Goal: Navigation & Orientation: Find specific page/section

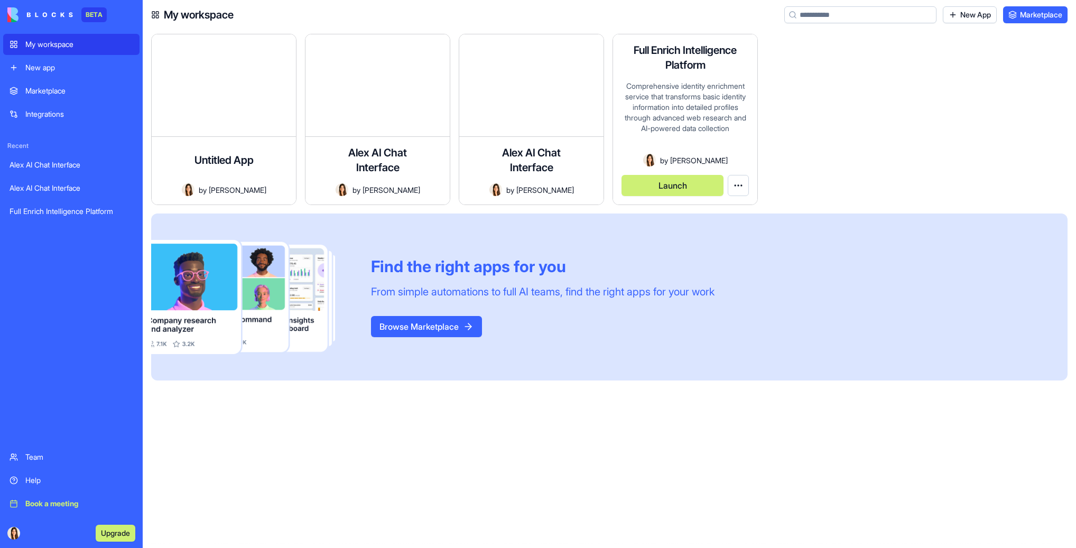
click at [666, 187] on button "Launch" at bounding box center [673, 185] width 102 height 21
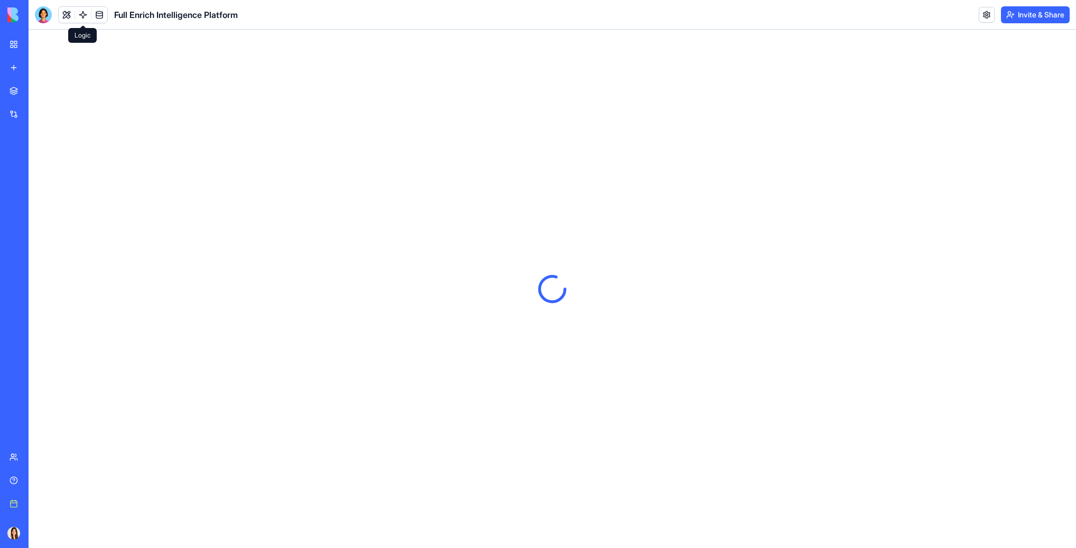
click at [86, 13] on link at bounding box center [83, 15] width 16 height 16
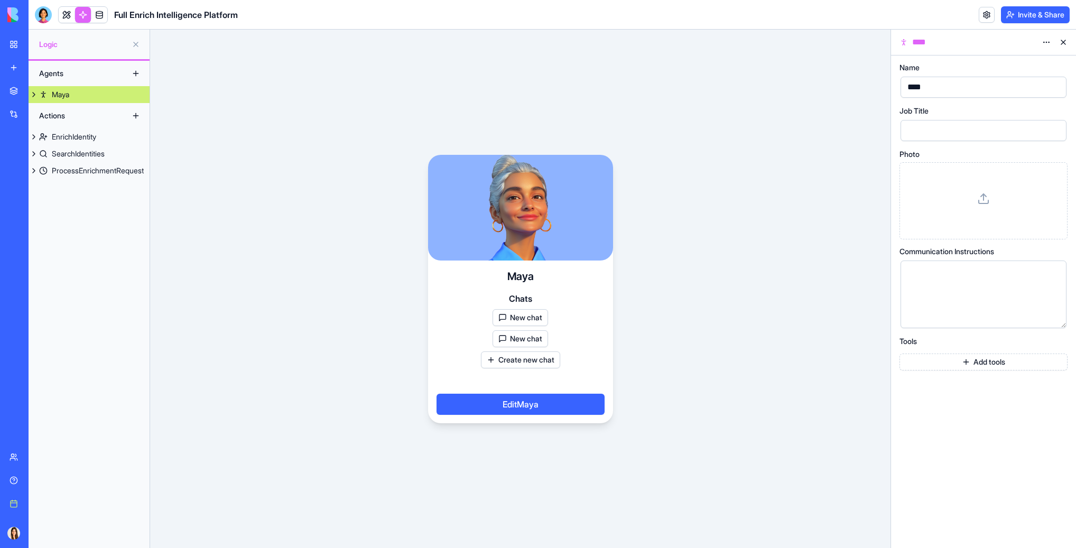
click at [81, 135] on div "EnrichIdentity" at bounding box center [74, 137] width 44 height 11
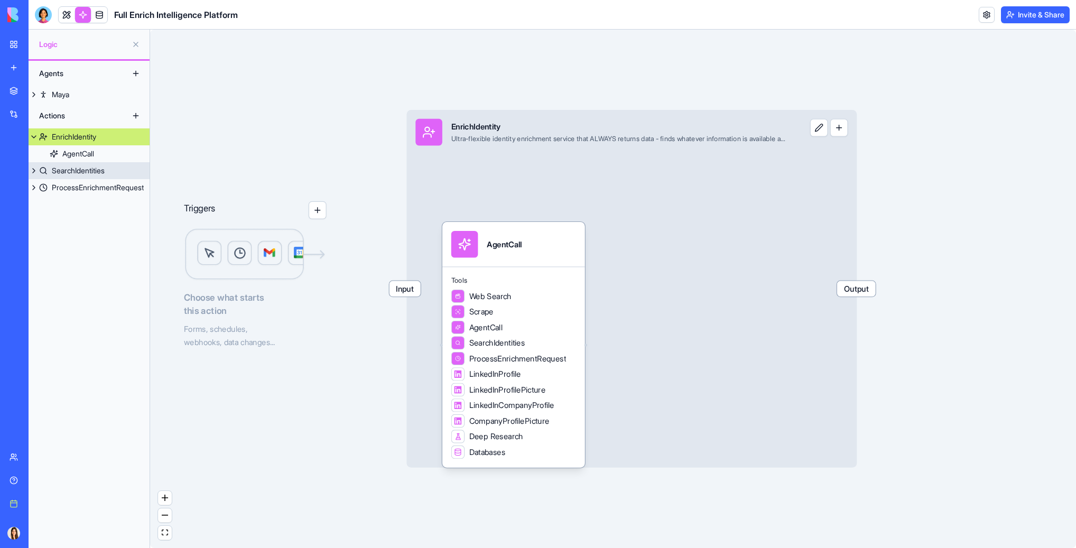
click at [72, 174] on div "SearchIdentities" at bounding box center [78, 170] width 53 height 11
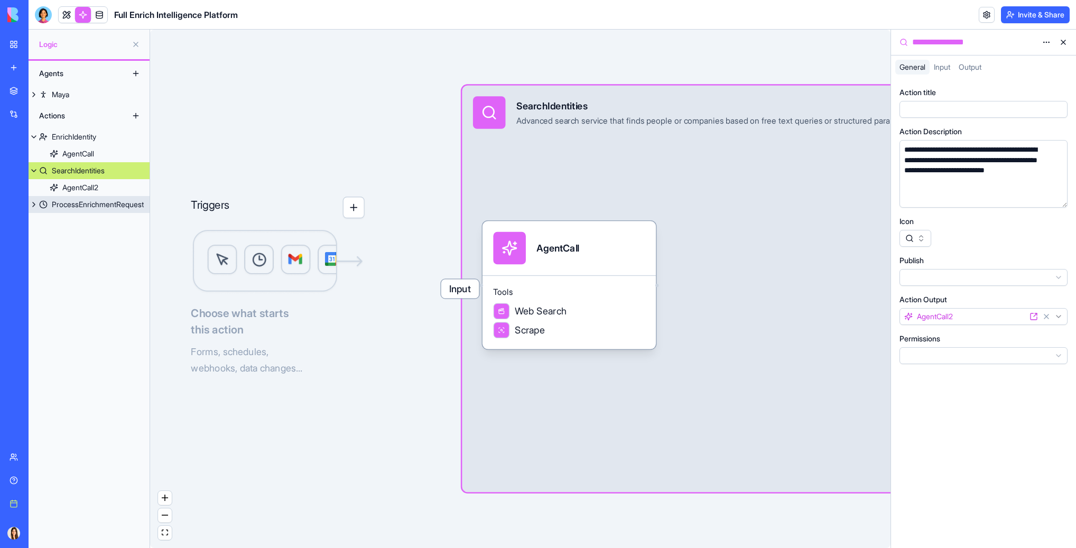
click at [88, 212] on link "ProcessEnrichmentRequest" at bounding box center [89, 204] width 121 height 17
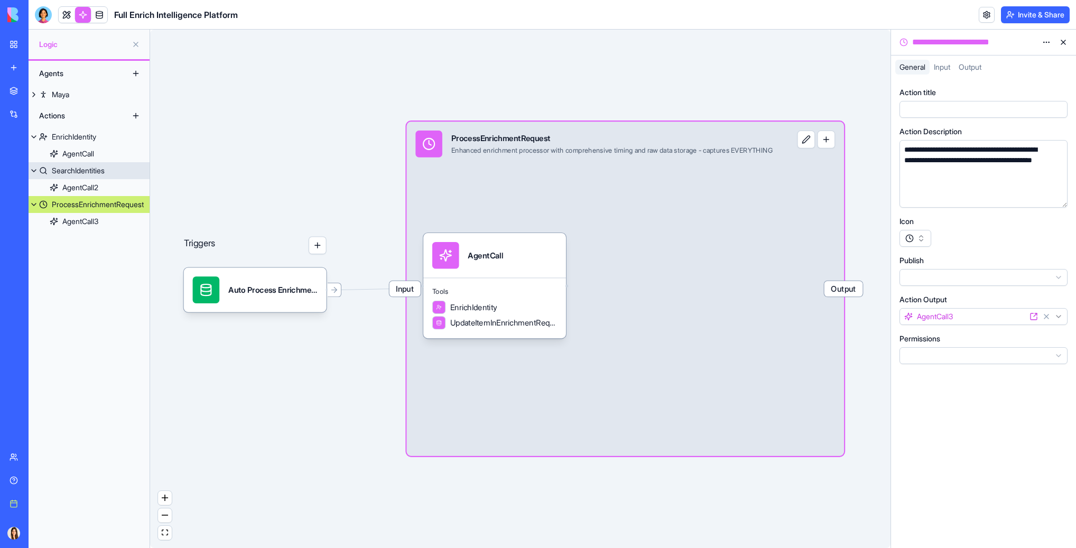
click at [94, 177] on link "SearchIdentities" at bounding box center [89, 170] width 121 height 17
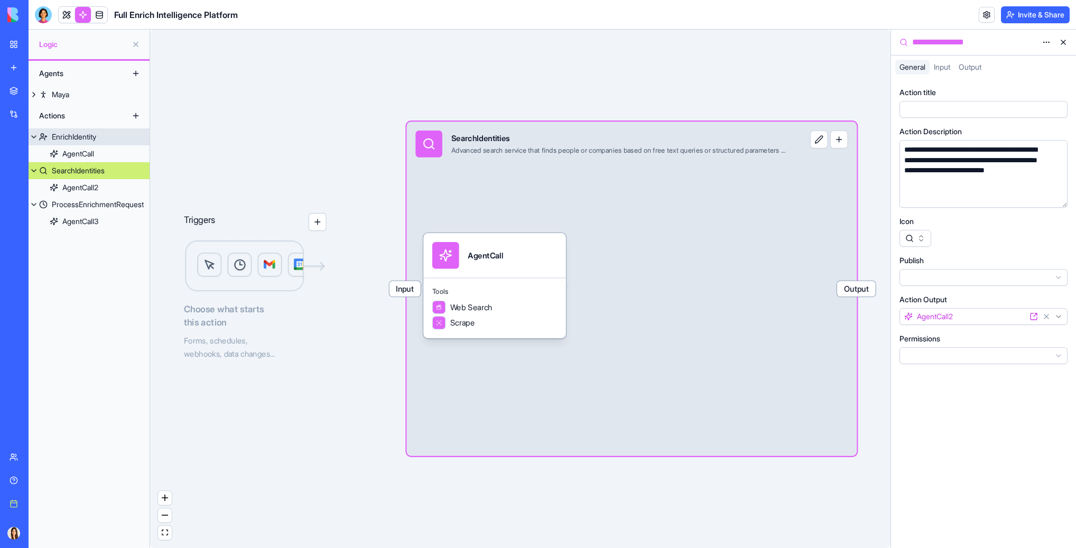
click at [85, 137] on div "EnrichIdentity" at bounding box center [74, 137] width 44 height 11
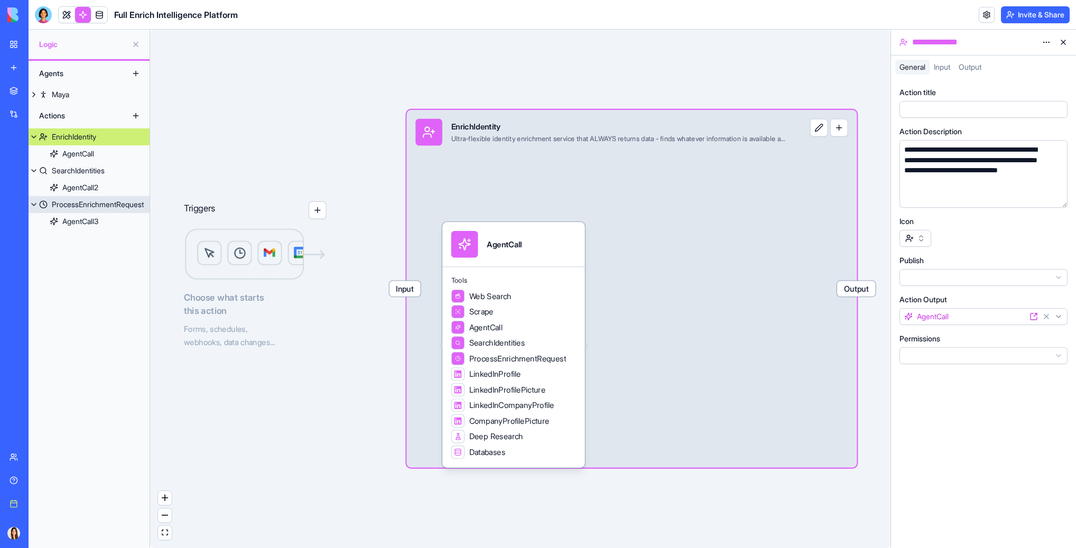
click at [80, 198] on link "ProcessEnrichmentRequest" at bounding box center [89, 204] width 121 height 17
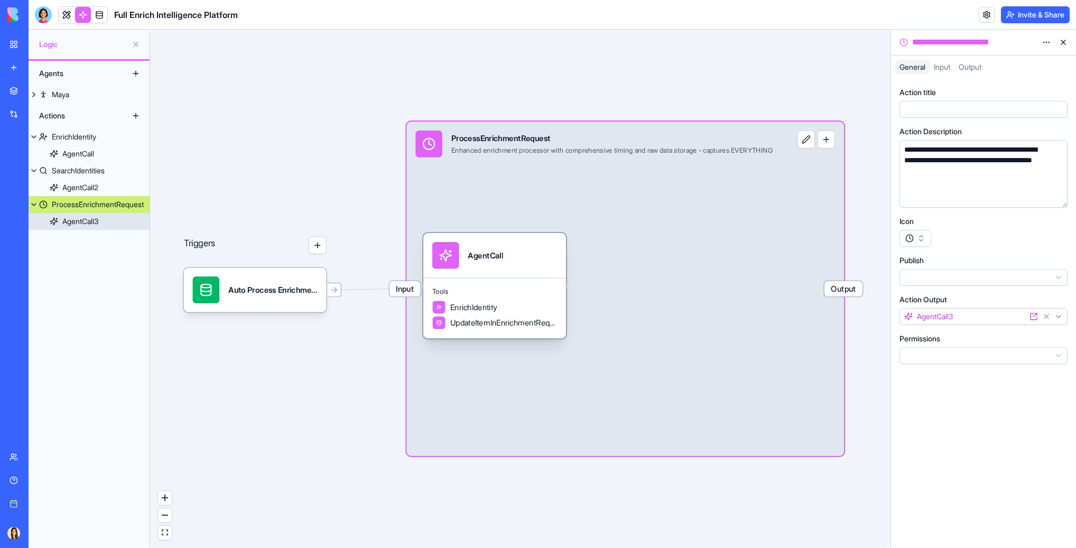
click at [531, 276] on div "AgentCall" at bounding box center [494, 255] width 143 height 44
click at [531, 276] on div "AgentCall" at bounding box center [513, 255] width 143 height 44
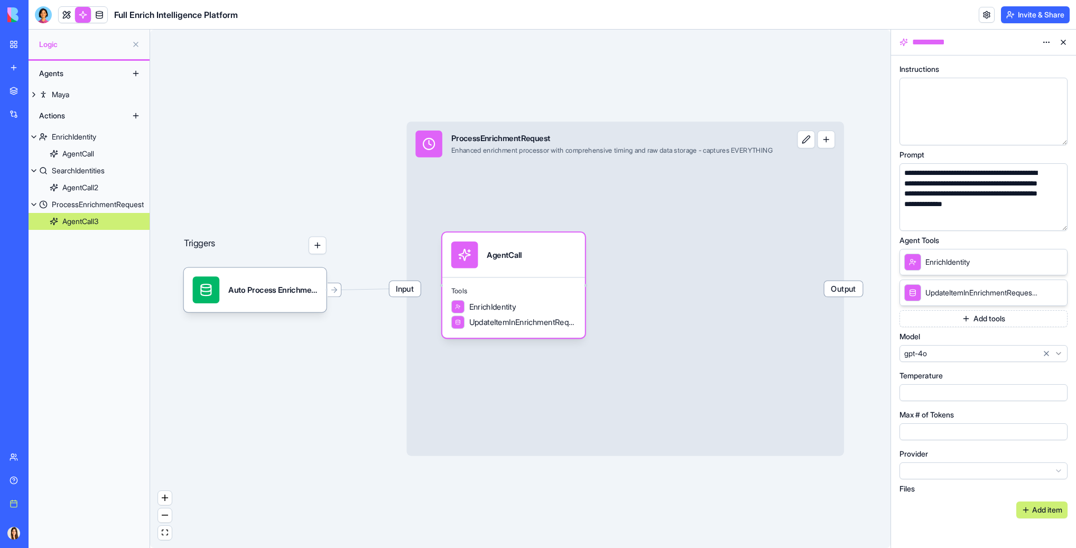
click at [61, 17] on link at bounding box center [67, 15] width 16 height 16
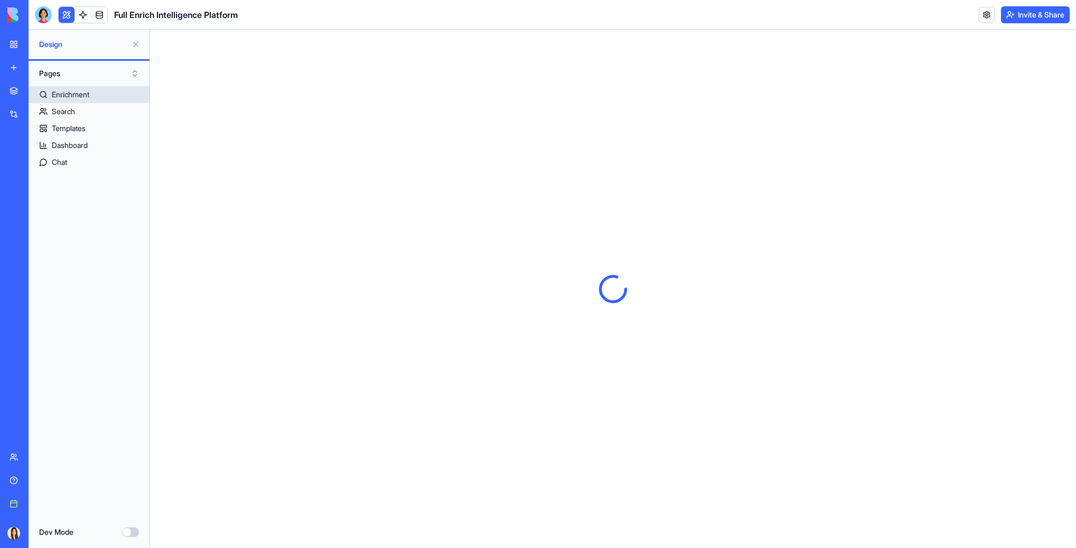
click at [88, 96] on div "Enrichment" at bounding box center [71, 94] width 38 height 11
click at [135, 39] on button at bounding box center [135, 44] width 17 height 17
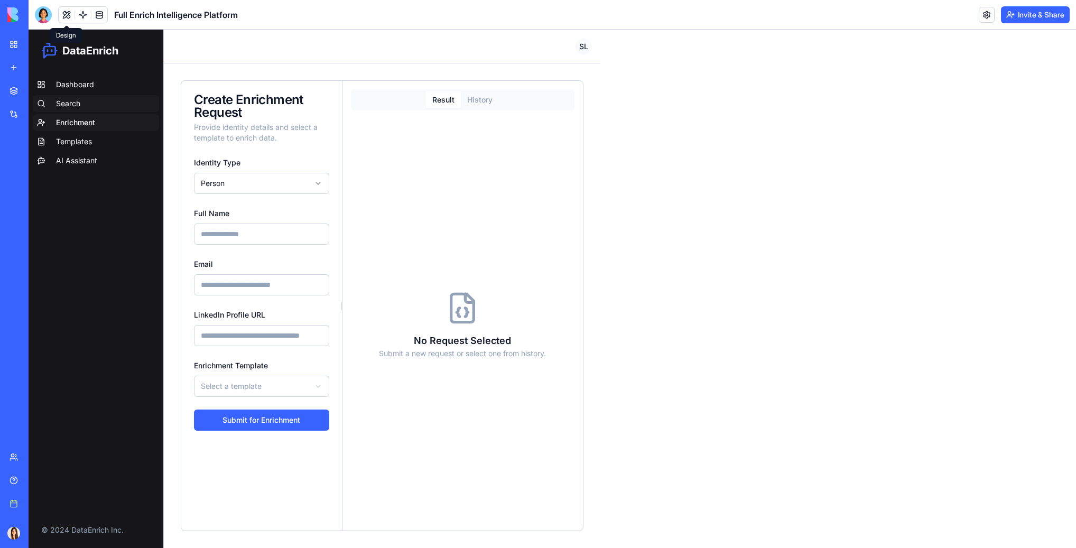
click at [89, 101] on link "Search" at bounding box center [96, 103] width 126 height 17
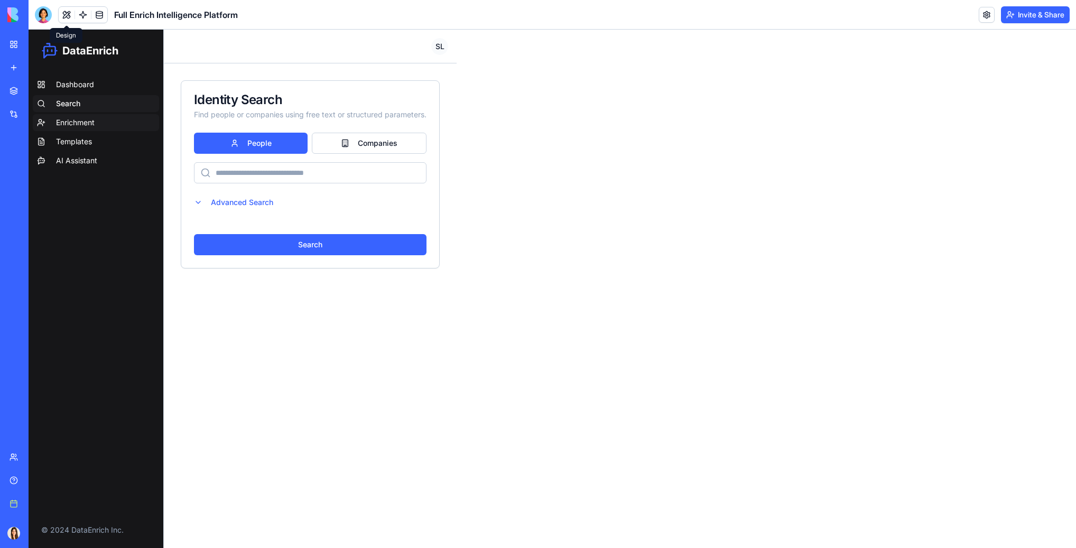
click at [84, 128] on link "Enrichment" at bounding box center [96, 122] width 126 height 17
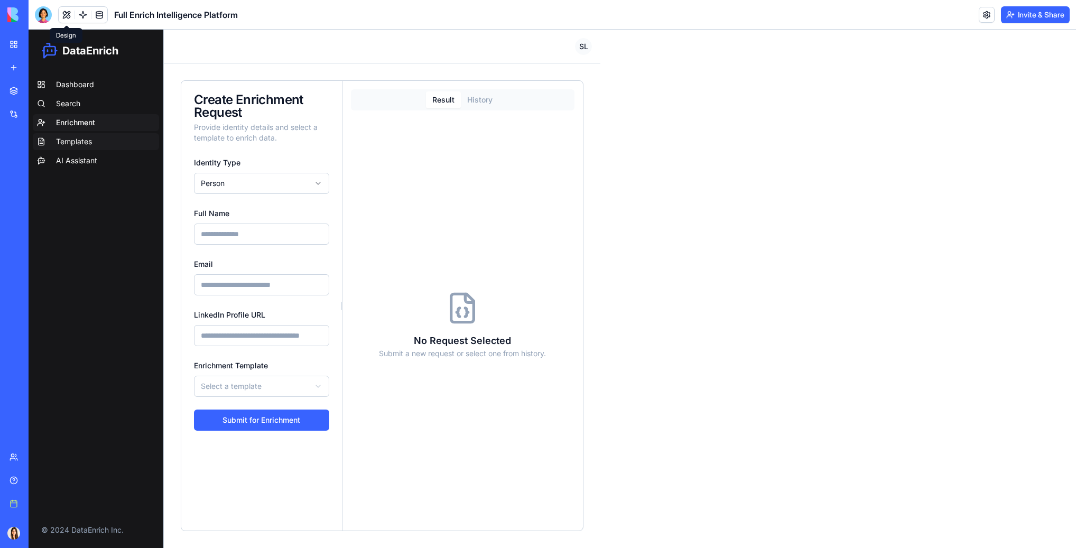
click at [82, 146] on span "Templates" at bounding box center [74, 141] width 36 height 11
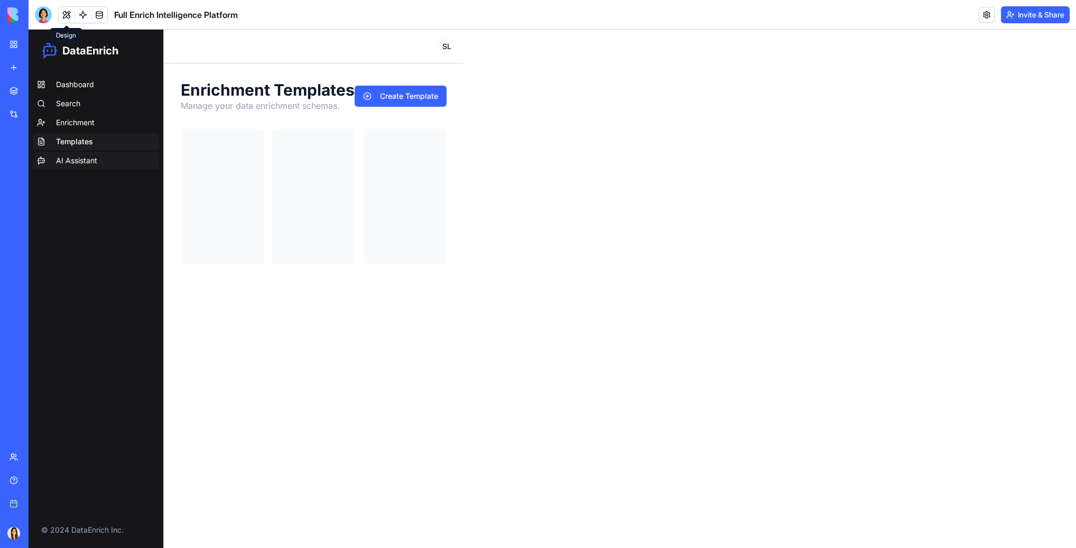
click at [82, 159] on span "AI Assistant" at bounding box center [76, 160] width 41 height 11
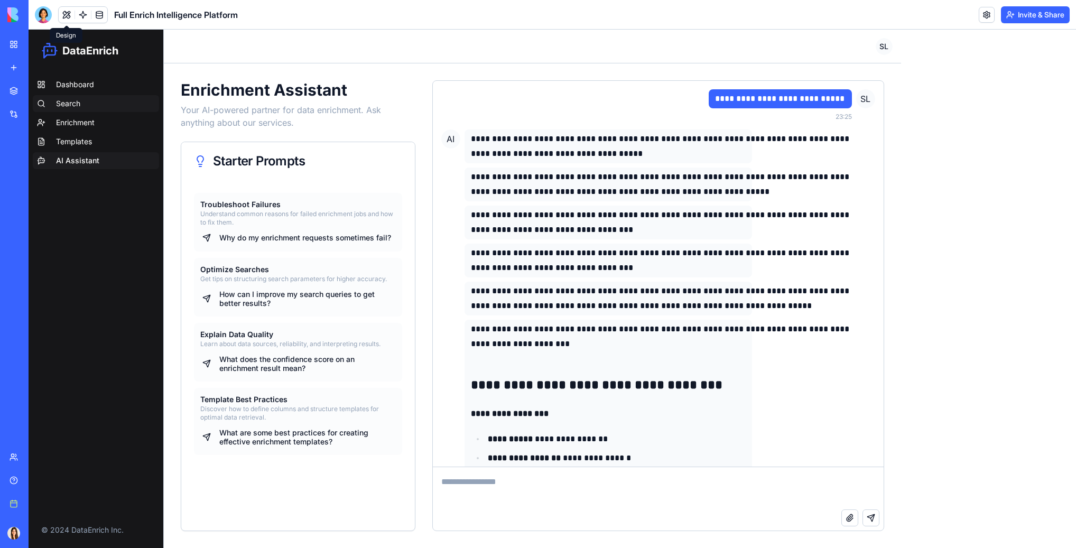
scroll to position [6204, 0]
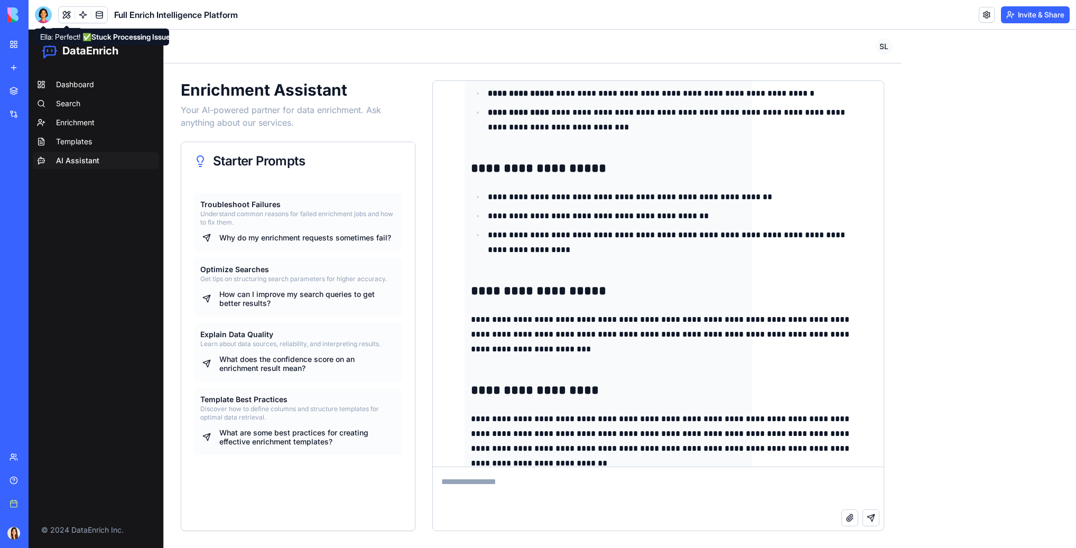
click at [43, 16] on div at bounding box center [43, 14] width 17 height 17
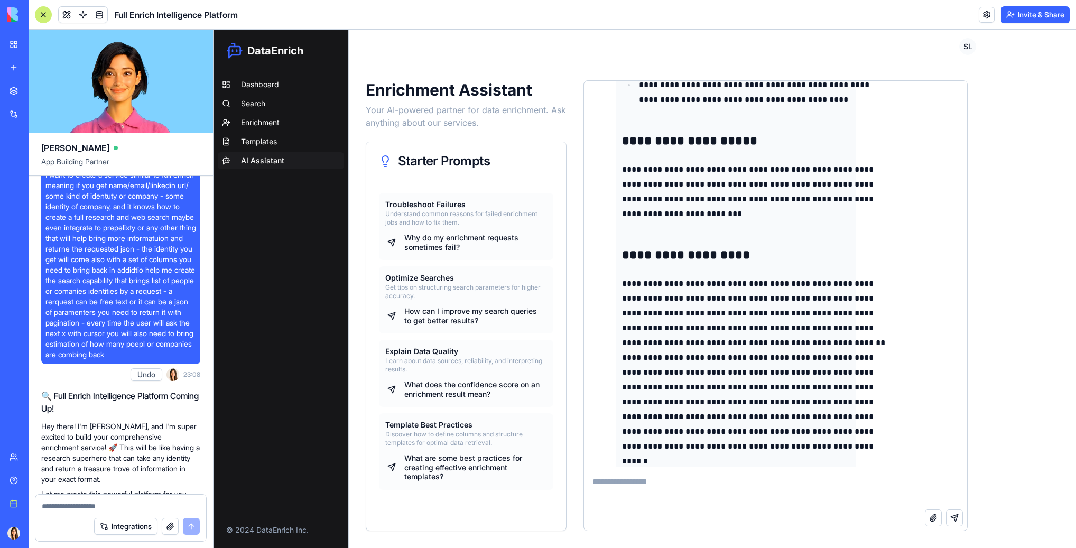
scroll to position [22, 0]
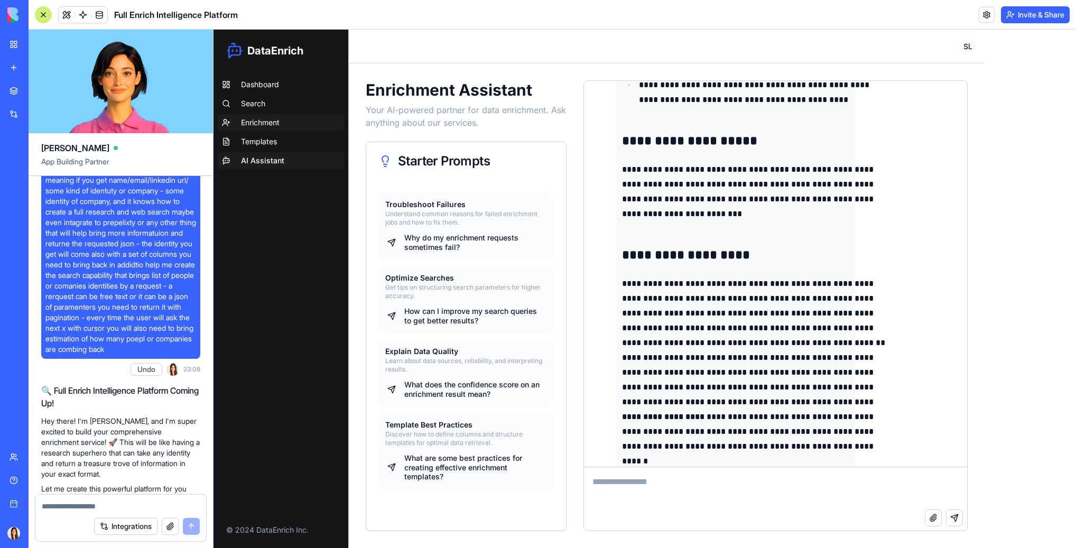
click at [267, 126] on span "Enrichment" at bounding box center [260, 122] width 39 height 11
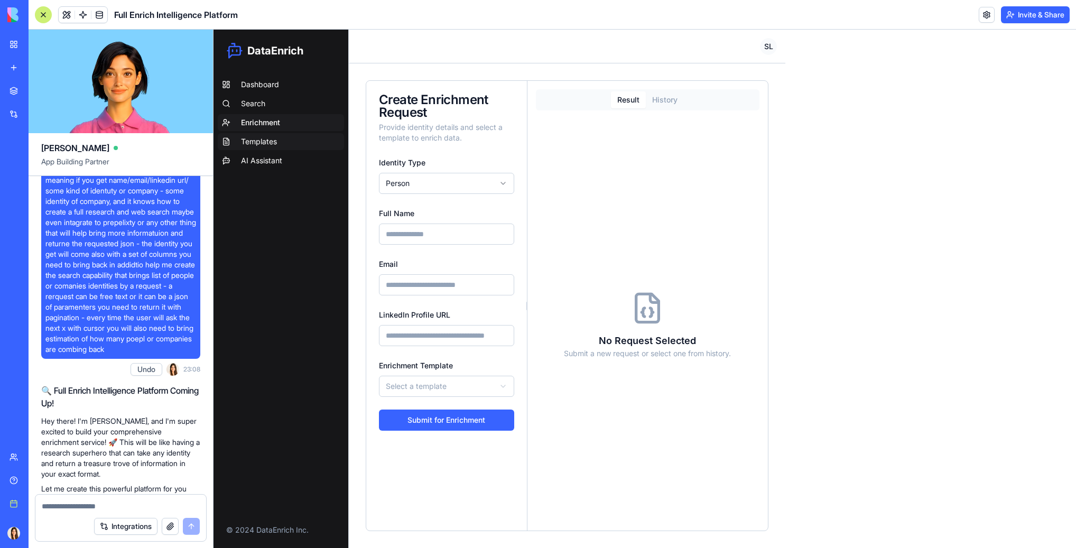
click at [266, 143] on span "Templates" at bounding box center [259, 141] width 36 height 11
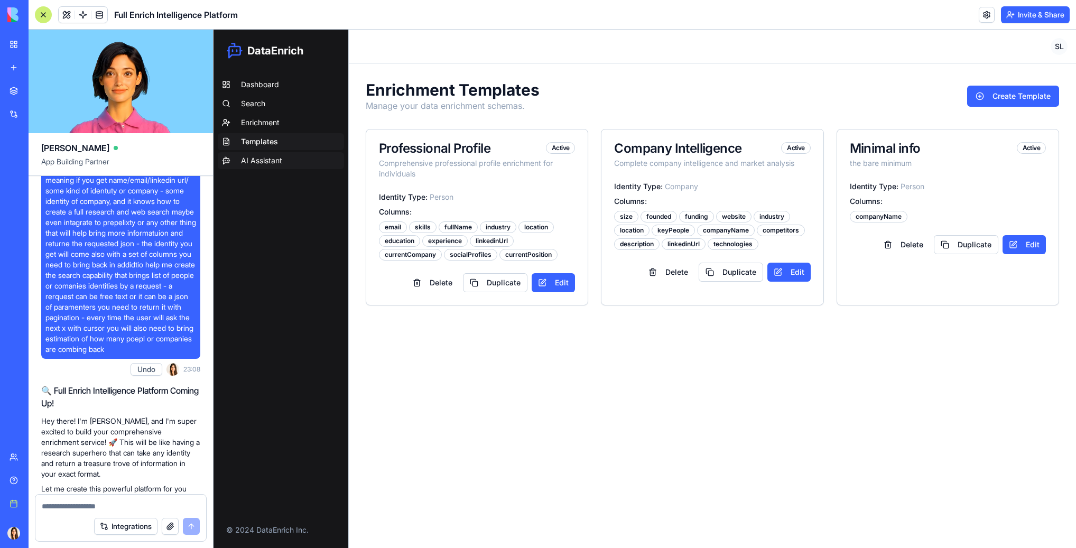
click at [264, 156] on span "AI Assistant" at bounding box center [261, 160] width 41 height 11
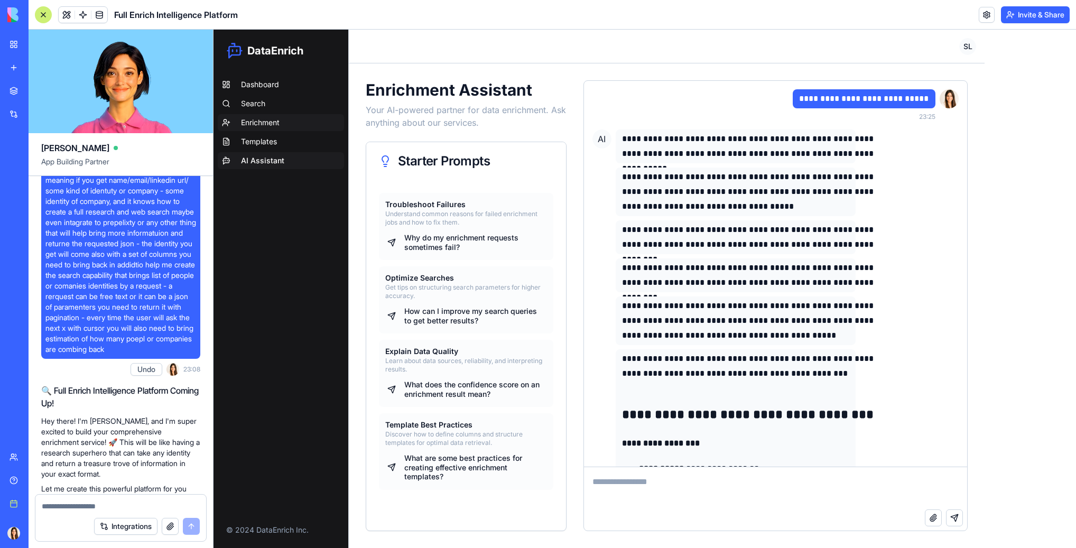
scroll to position [7569, 0]
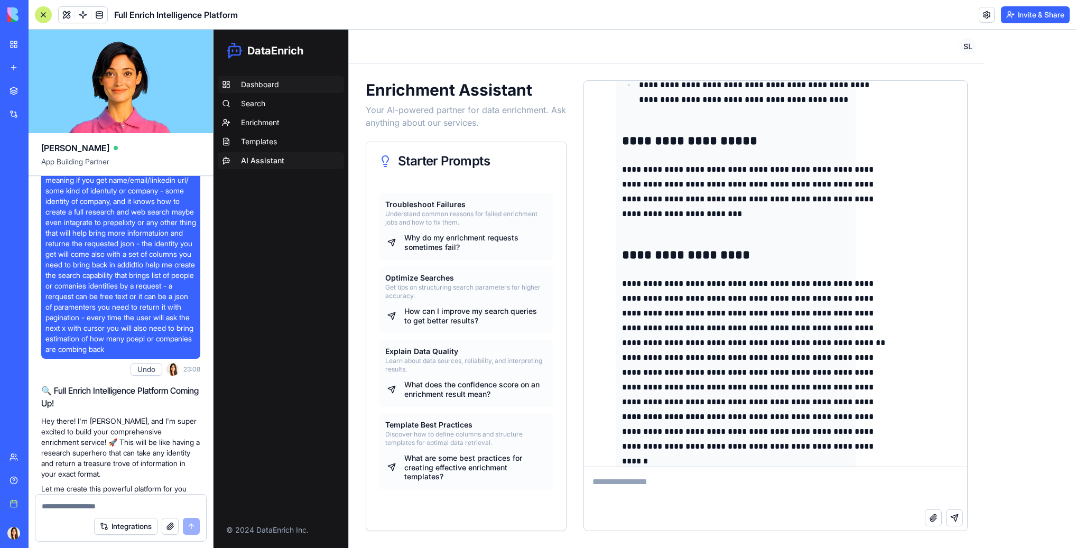
click at [257, 91] on link "Dashboard" at bounding box center [281, 84] width 126 height 17
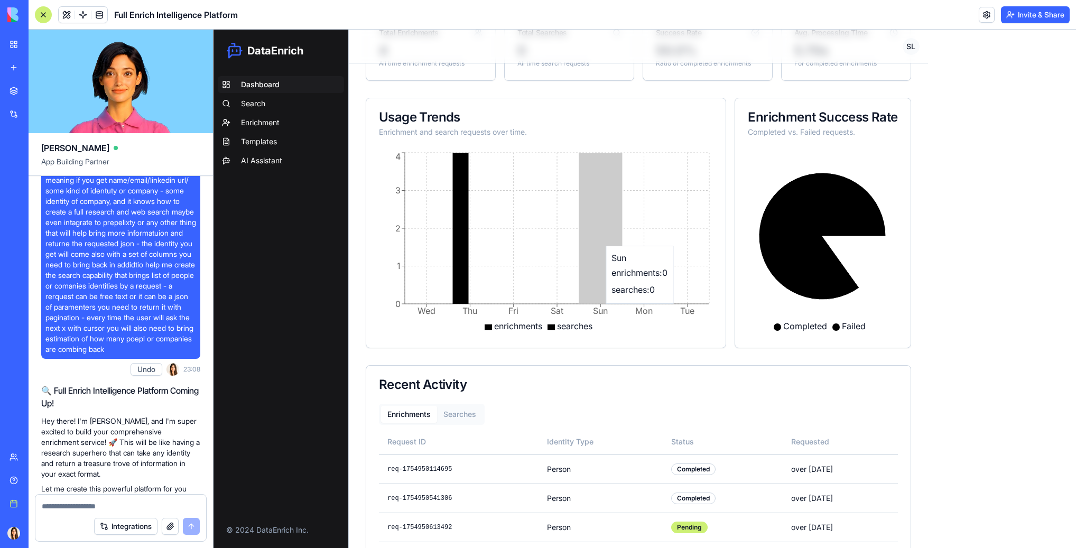
scroll to position [119, 0]
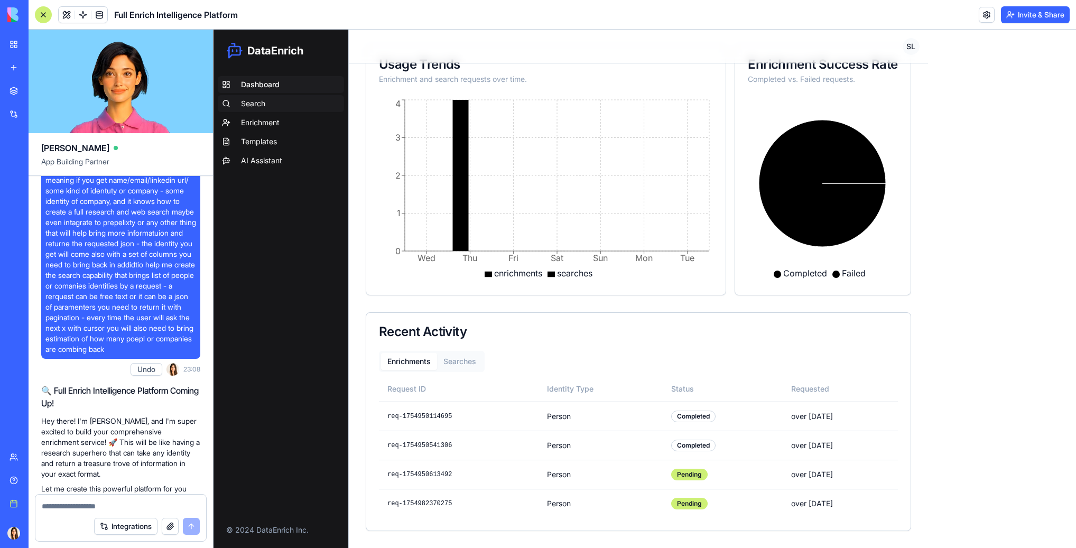
click at [248, 96] on link "Search" at bounding box center [281, 103] width 126 height 17
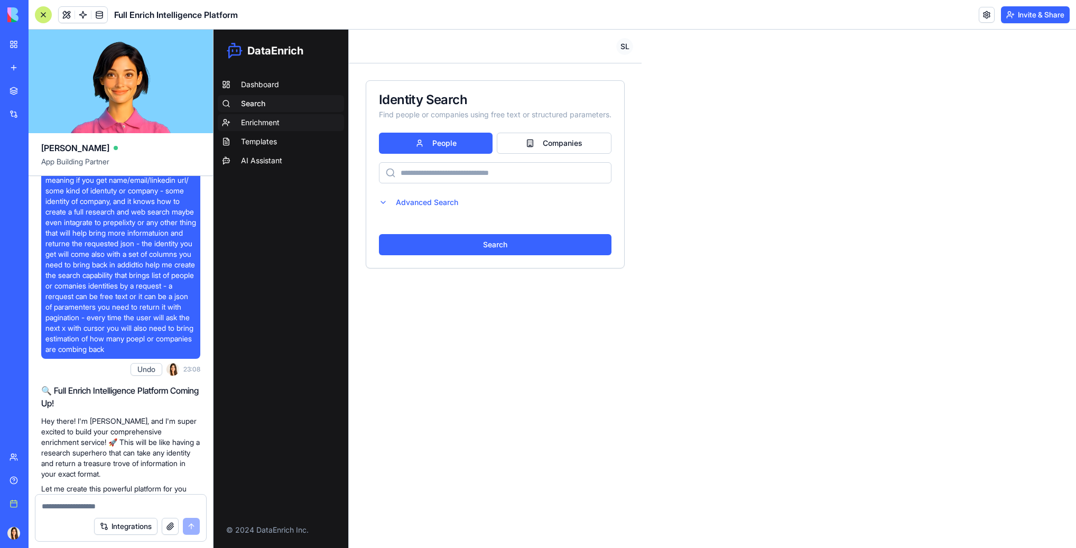
click at [252, 119] on span "Enrichment" at bounding box center [260, 122] width 39 height 11
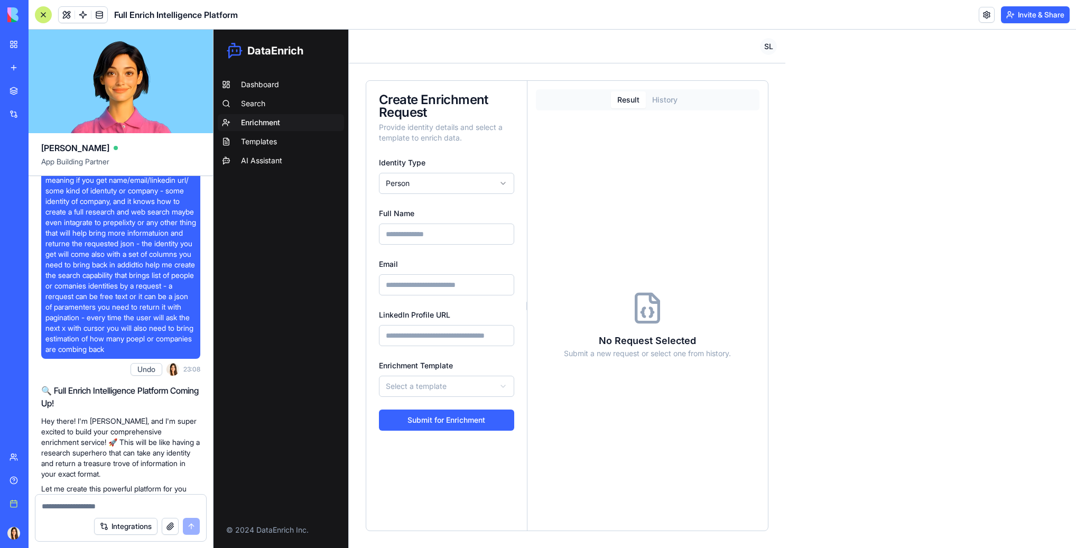
click at [497, 188] on html "**********" at bounding box center [645, 289] width 863 height 518
click at [261, 144] on span "Templates" at bounding box center [259, 141] width 36 height 11
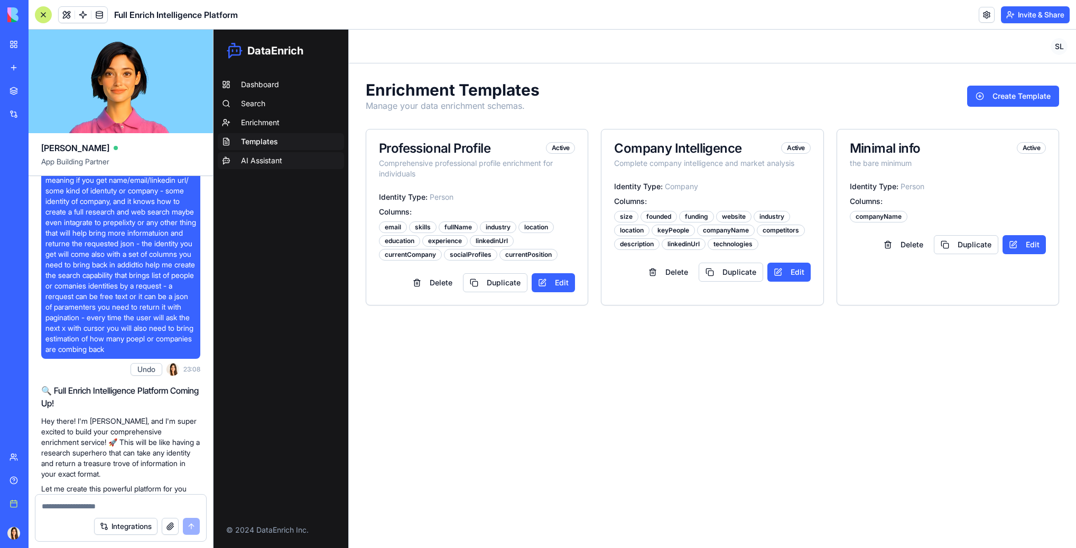
click at [260, 158] on span "AI Assistant" at bounding box center [261, 160] width 41 height 11
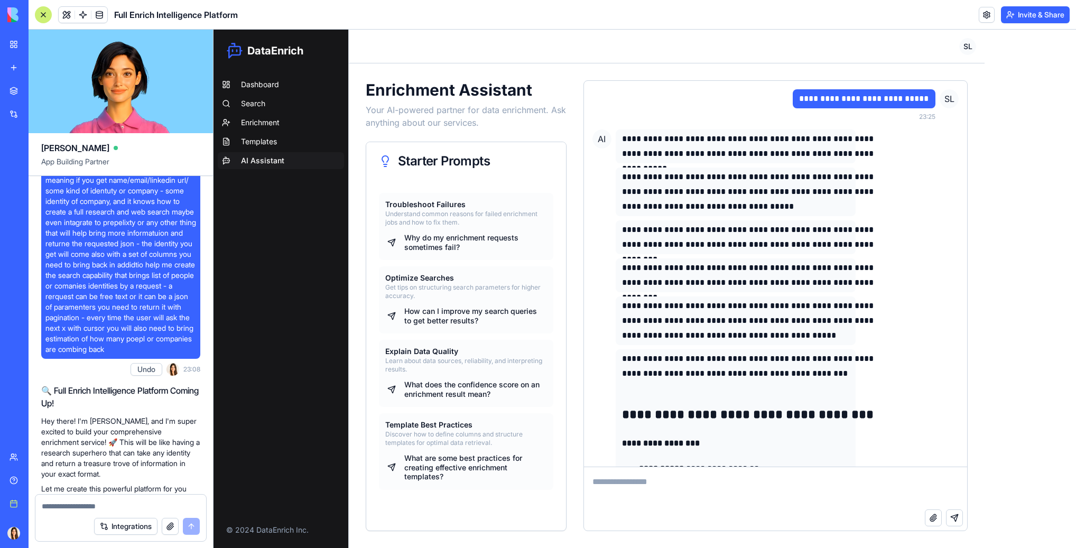
scroll to position [7569, 0]
